Goal: Task Accomplishment & Management: Complete application form

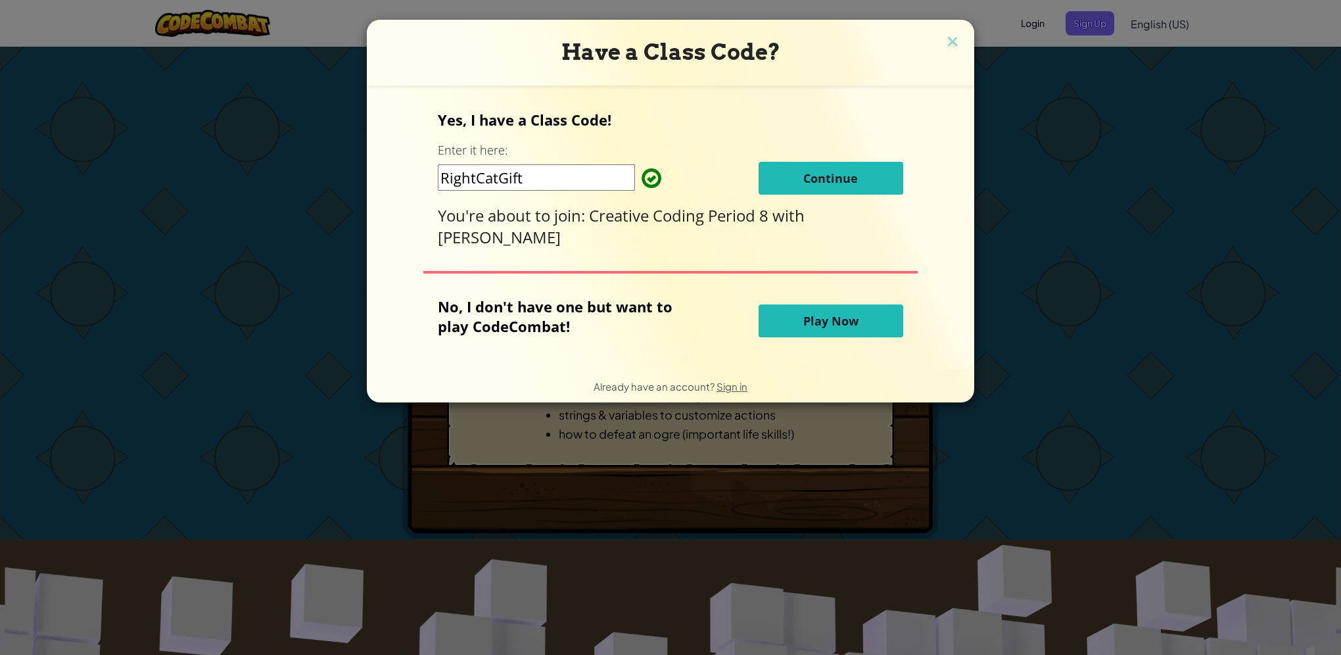
click at [804, 171] on span "Continue" at bounding box center [830, 178] width 55 height 16
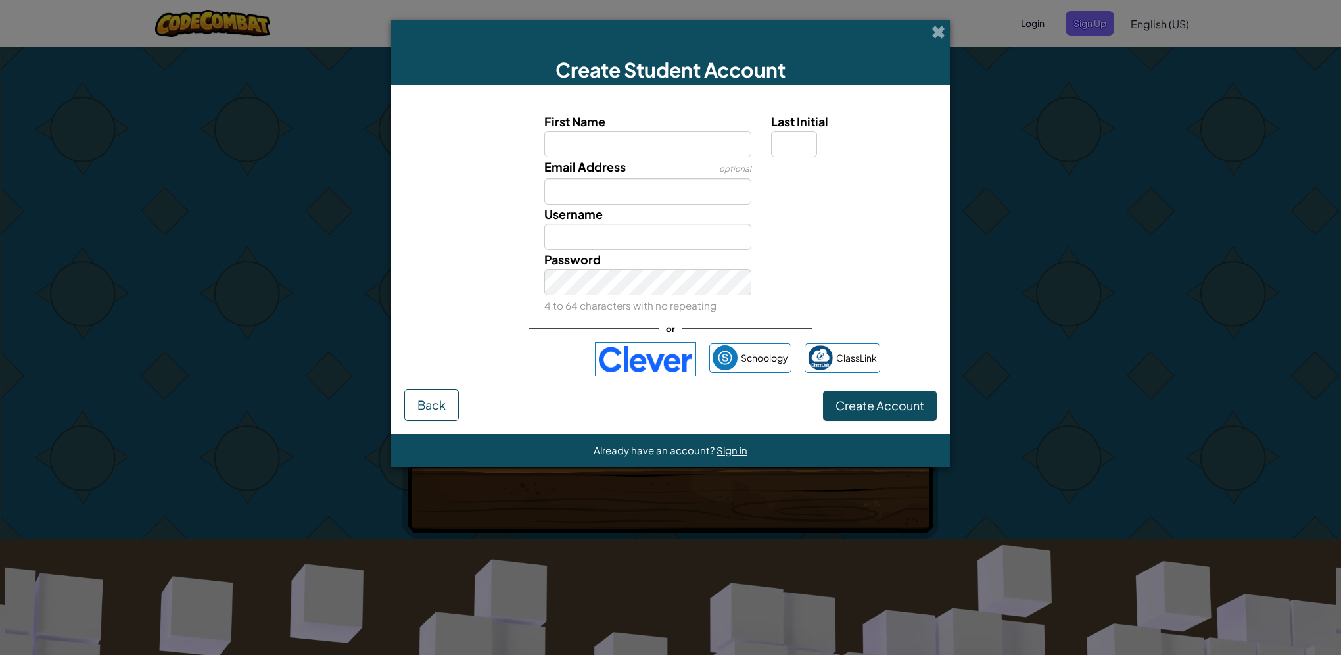
click at [684, 145] on input "First Name" at bounding box center [648, 144] width 208 height 26
type input "[PERSON_NAME]"
type input "C"
type input "[EMAIL_ADDRESS][DOMAIN_NAME]"
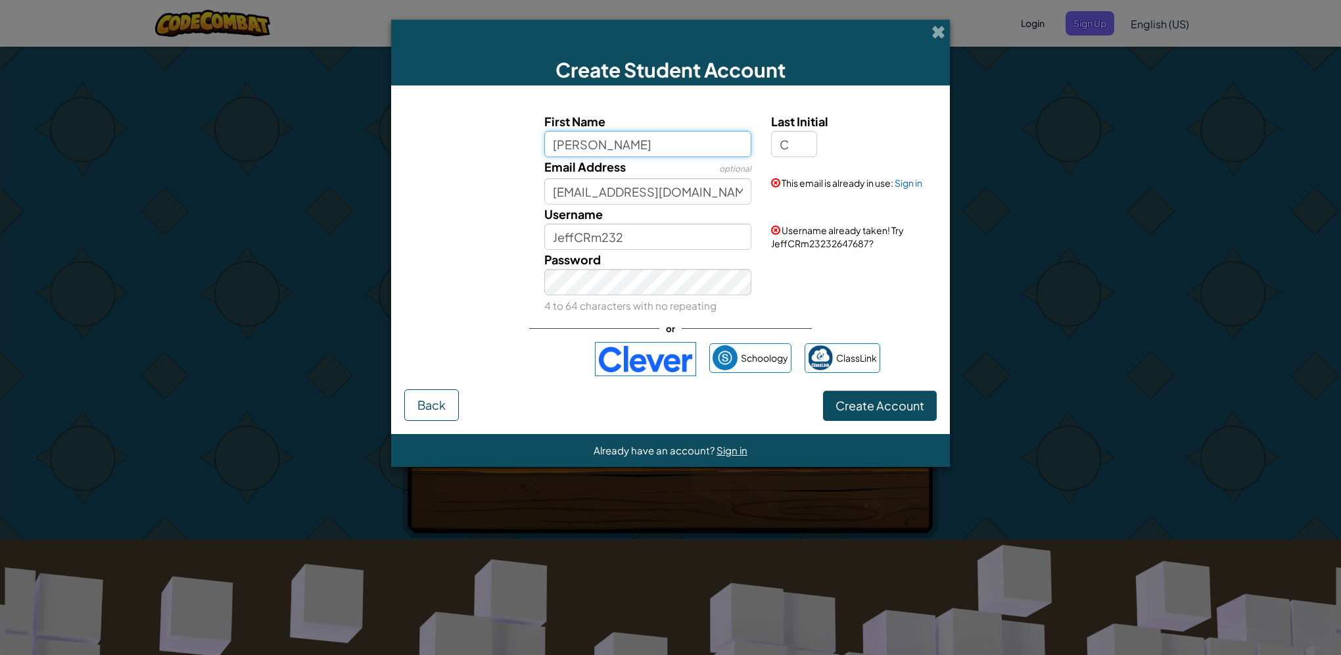
click at [666, 147] on input "[PERSON_NAME]" at bounding box center [648, 144] width 208 height 26
click at [881, 401] on span "Create Account" at bounding box center [879, 405] width 89 height 15
type input "31Jchristensen1"
click at [873, 402] on span "Create Account" at bounding box center [879, 405] width 89 height 15
click at [926, 26] on div "Create Student Account" at bounding box center [670, 53] width 559 height 66
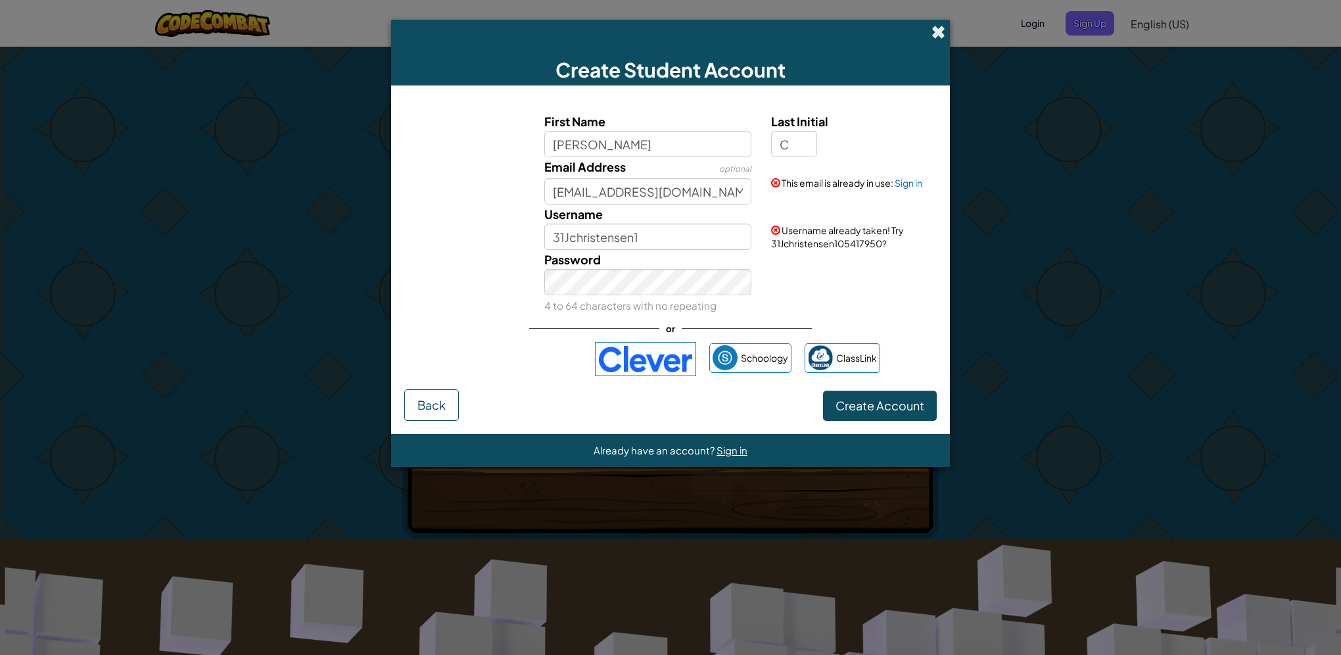
click at [940, 31] on span at bounding box center [938, 32] width 14 height 14
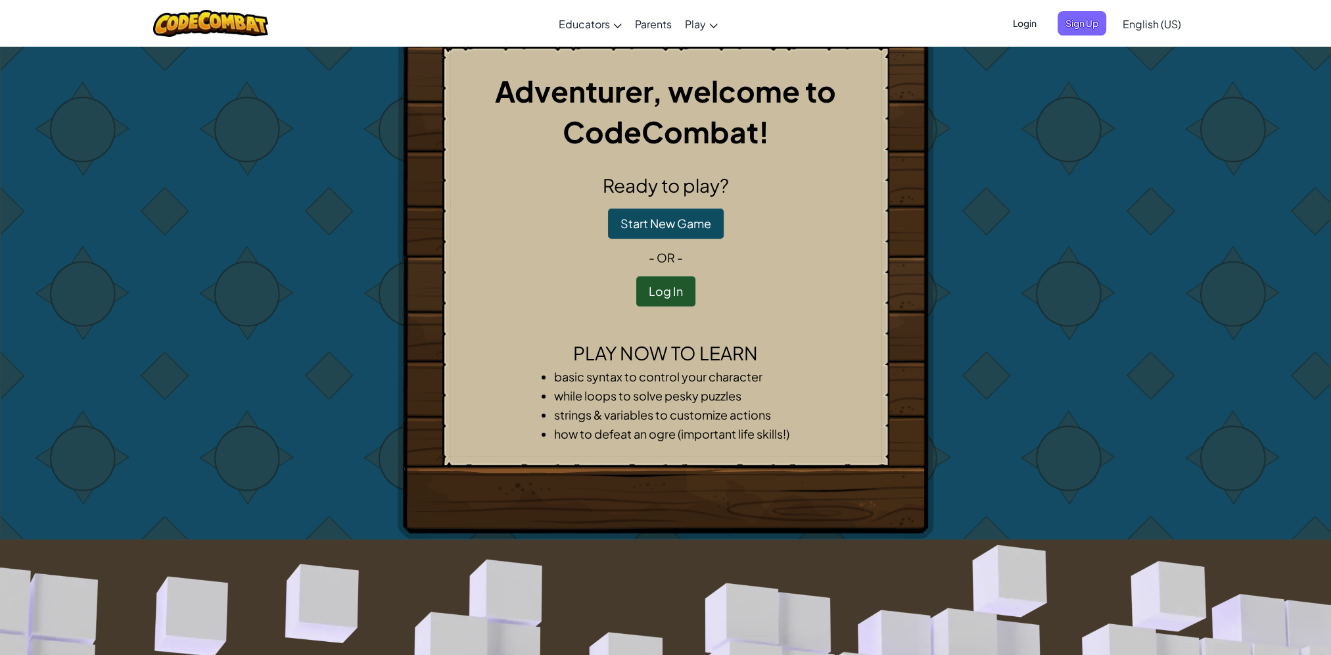
click at [1028, 23] on span "Login" at bounding box center [1024, 23] width 39 height 24
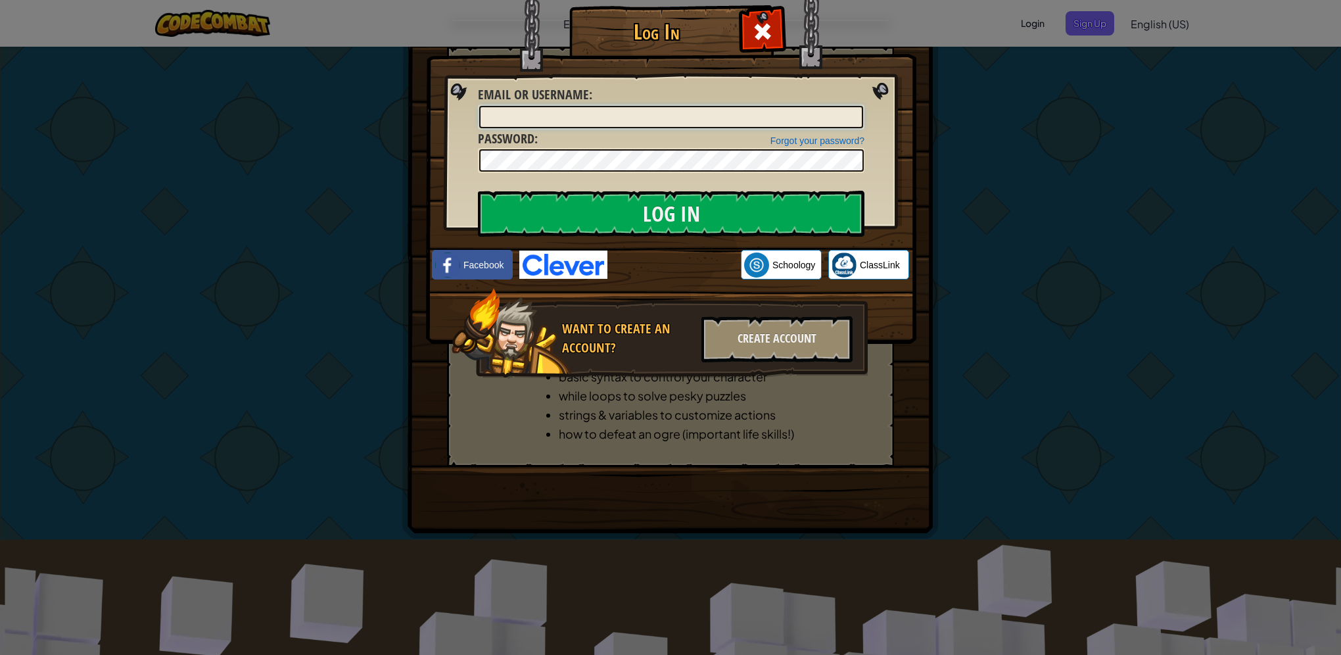
type input "31Jchristensen1"
click at [640, 180] on img at bounding box center [671, 152] width 490 height 383
click at [697, 322] on div "Want to create an account? Create Account" at bounding box center [660, 333] width 416 height 91
click at [686, 210] on input "Log In" at bounding box center [671, 214] width 386 height 46
